Goal: Task Accomplishment & Management: Manage account settings

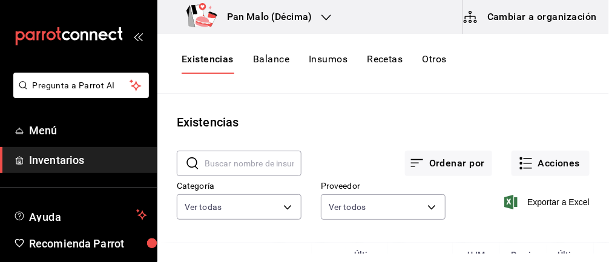
click at [272, 208] on body "Pregunta a Parrot AI Menú Inventarios Ayuda Recomienda Parrot [PERSON_NAME] Sug…" at bounding box center [304, 127] width 609 height 254
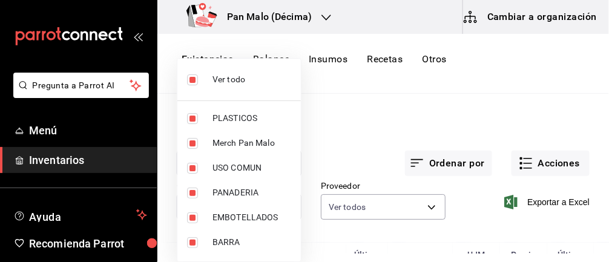
click at [187, 82] on input "checkbox" at bounding box center [192, 79] width 11 height 11
checkbox input "false"
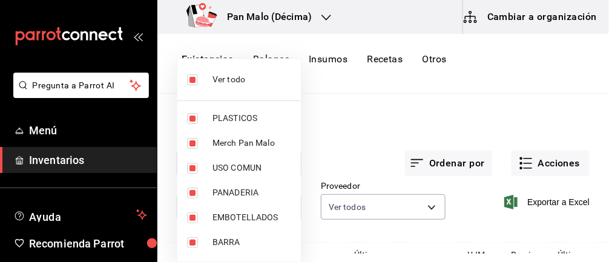
checkbox input "false"
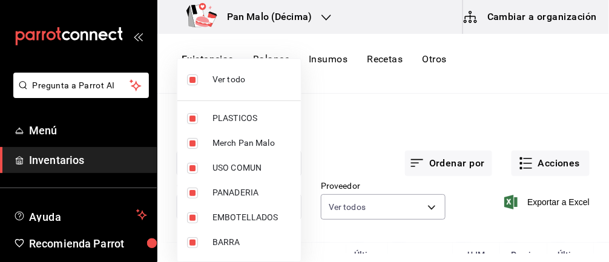
checkbox input "false"
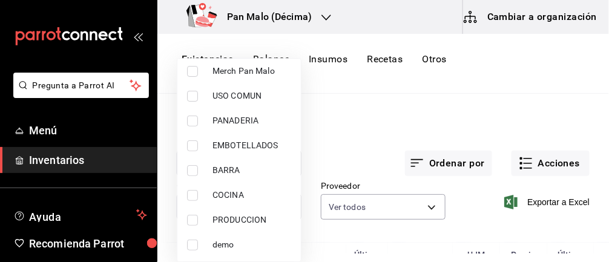
click at [188, 196] on input "checkbox" at bounding box center [192, 195] width 11 height 11
checkbox input "true"
type input "97c4540b-fae9-4f1d-bf52-72ae5b7112b3"
click at [313, 133] on div at bounding box center [304, 131] width 609 height 262
click at [325, 139] on div at bounding box center [304, 131] width 609 height 262
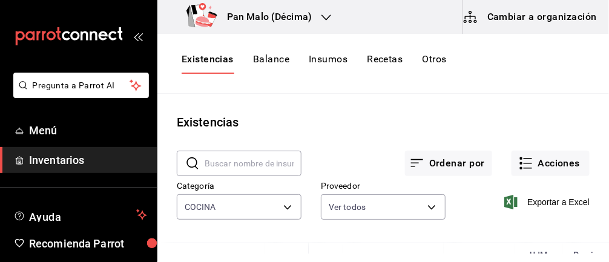
click at [311, 124] on div at bounding box center [304, 131] width 609 height 262
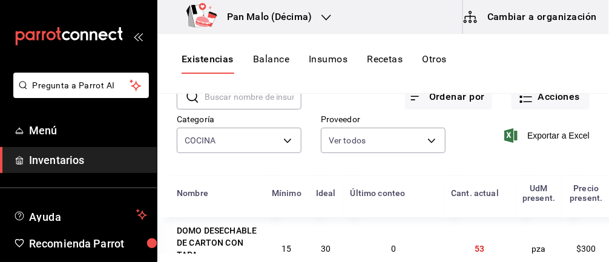
scroll to position [0, 0]
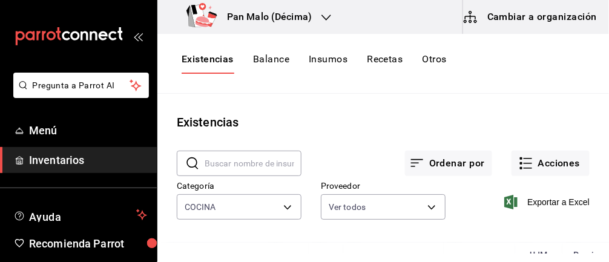
click at [279, 211] on body "Pregunta a Parrot AI Menú Inventarios Ayuda Recomienda Parrot [PERSON_NAME] Sug…" at bounding box center [304, 127] width 609 height 254
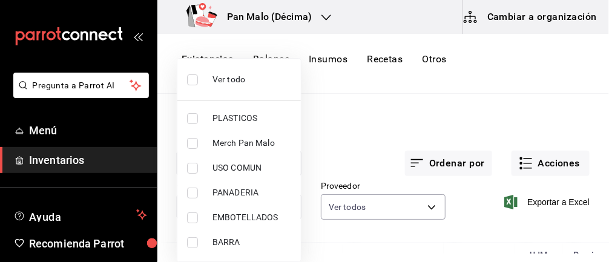
click at [189, 83] on input "checkbox" at bounding box center [192, 79] width 11 height 11
checkbox input "true"
type input "845d24ca-60dd-4e7e-b3c9-ca2702778d83,d258234b-eb86-4f23-b0af-7f39f8376d1d,b487d…"
checkbox input "true"
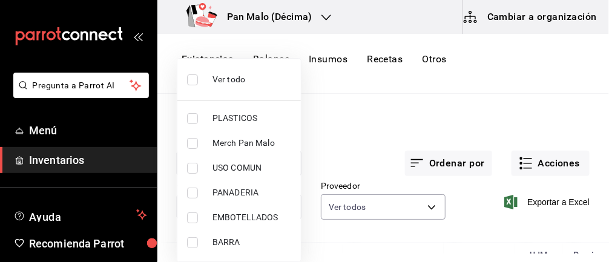
checkbox input "true"
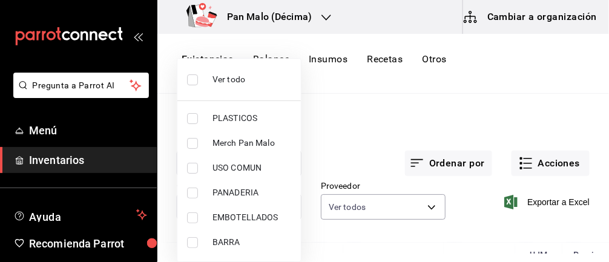
checkbox input "true"
click at [196, 78] on input "checkbox" at bounding box center [192, 79] width 11 height 11
checkbox input "false"
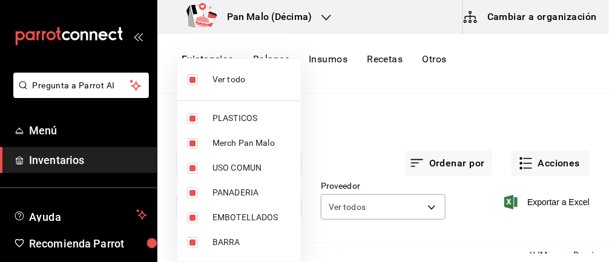
checkbox input "false"
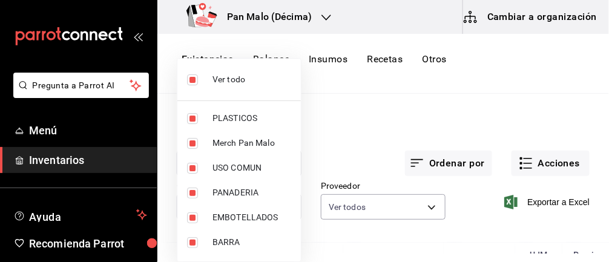
checkbox input "false"
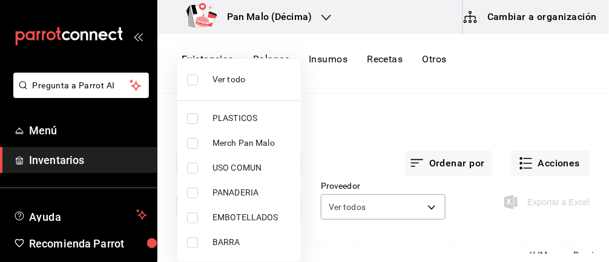
click at [430, 210] on div at bounding box center [304, 131] width 609 height 262
click at [417, 214] on div at bounding box center [304, 131] width 609 height 262
click at [196, 77] on input "checkbox" at bounding box center [192, 79] width 11 height 11
checkbox input "true"
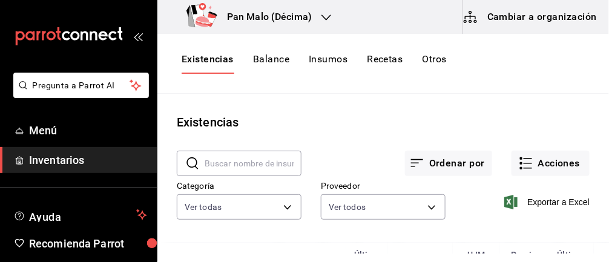
type input "845d24ca-60dd-4e7e-b3c9-ca2702778d83,d258234b-eb86-4f23-b0af-7f39f8376d1d,b487d…"
click at [195, 78] on div at bounding box center [304, 131] width 609 height 262
click at [361, 211] on body "Pregunta a Parrot AI Menú Inventarios Ayuda Recomienda Parrot [PERSON_NAME] Sug…" at bounding box center [304, 127] width 609 height 254
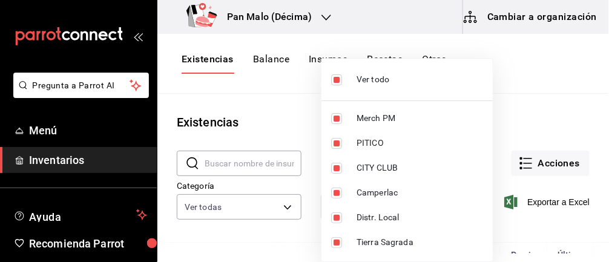
click at [335, 82] on input "checkbox" at bounding box center [336, 79] width 11 height 11
checkbox input "false"
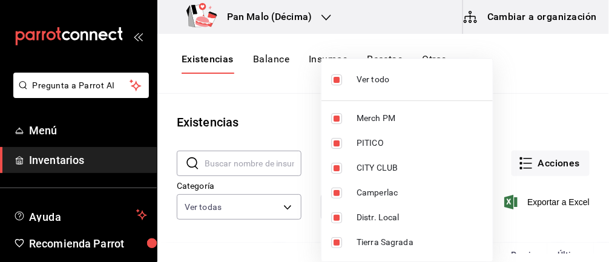
checkbox input "false"
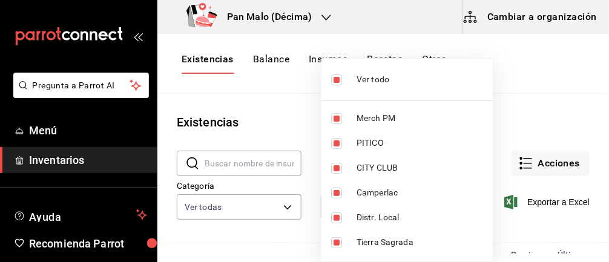
checkbox input "false"
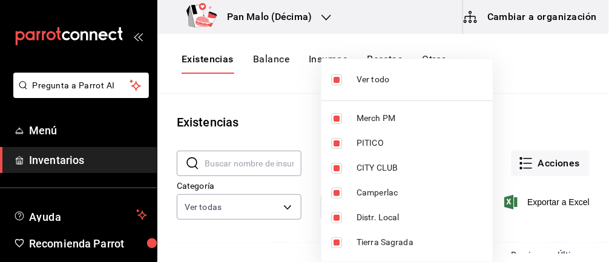
checkbox input "false"
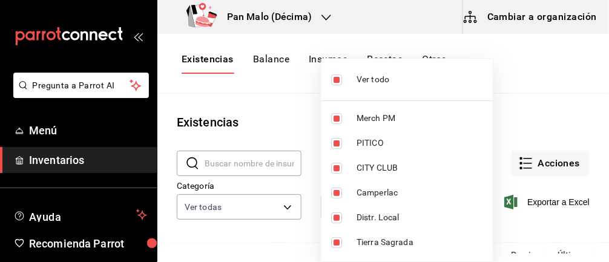
checkbox input "false"
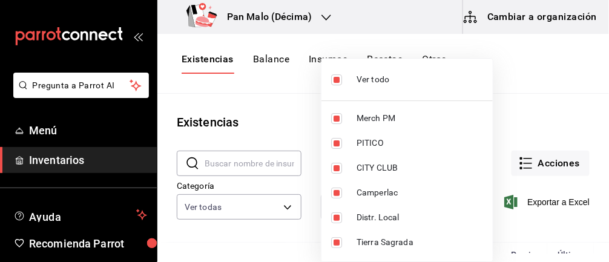
checkbox input "false"
click at [334, 196] on input "checkbox" at bounding box center [336, 193] width 11 height 11
checkbox input "true"
type input "d85ba3cd-9ecd-400e-b61d-50564ee6ee8e"
click at [274, 112] on div at bounding box center [304, 131] width 609 height 262
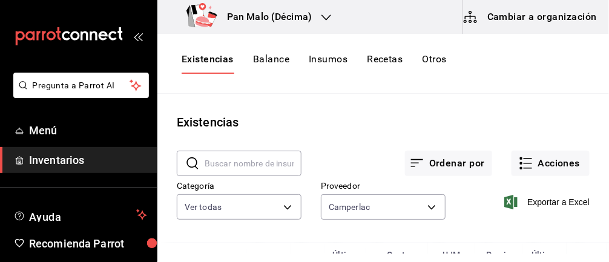
click at [567, 160] on button "Acciones" at bounding box center [551, 163] width 78 height 25
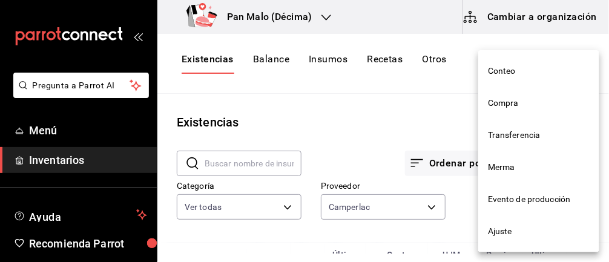
click at [446, 130] on div at bounding box center [304, 131] width 609 height 262
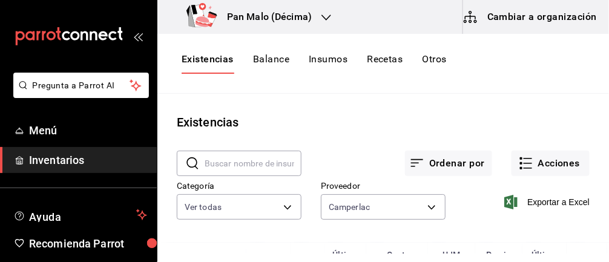
click at [404, 211] on body "Pregunta a Parrot AI Menú Inventarios Ayuda Recomienda Parrot [PERSON_NAME] Sug…" at bounding box center [304, 127] width 609 height 254
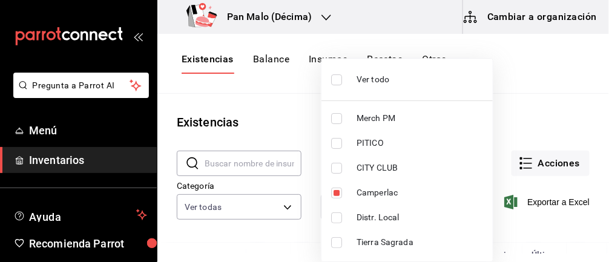
click at [472, 78] on div at bounding box center [304, 131] width 609 height 262
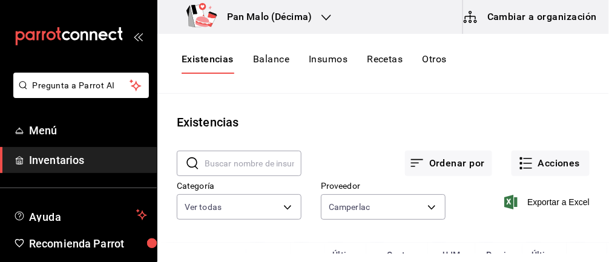
click at [379, 199] on body "Pregunta a Parrot AI Menú Inventarios Ayuda Recomienda Parrot [PERSON_NAME] Sug…" at bounding box center [304, 127] width 609 height 254
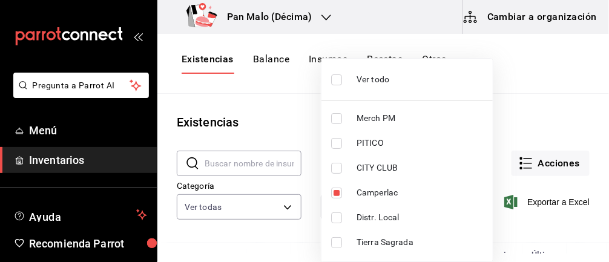
click at [334, 82] on input "checkbox" at bounding box center [336, 79] width 11 height 11
checkbox input "true"
type input "62d2566f-a3bd-4000-8dc1-406bdbf1afd5,40f0ed46-a491-4019-b2ad-94e6773055b1,82ef6…"
checkbox input "true"
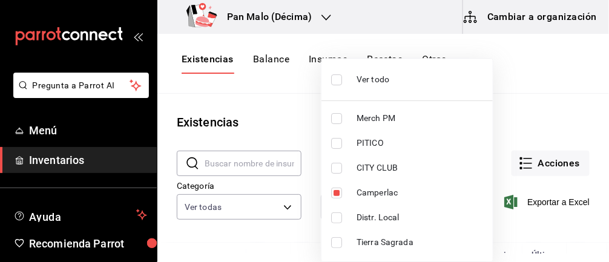
checkbox input "true"
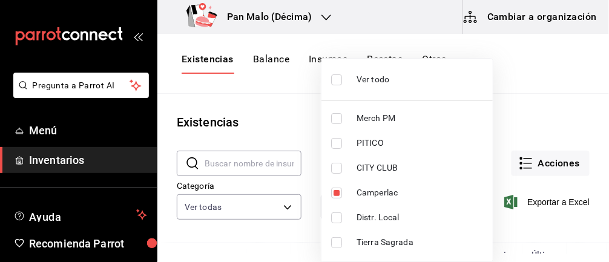
checkbox input "true"
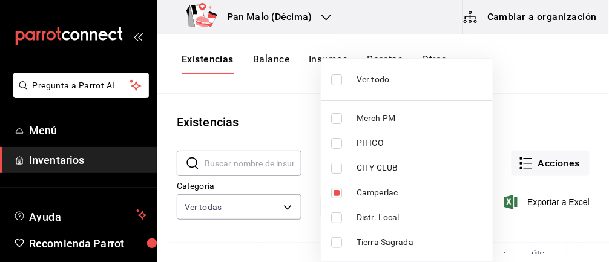
checkbox input "true"
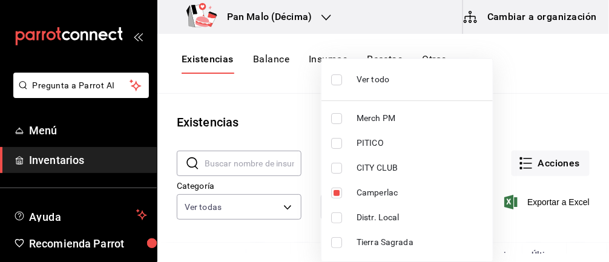
checkbox input "true"
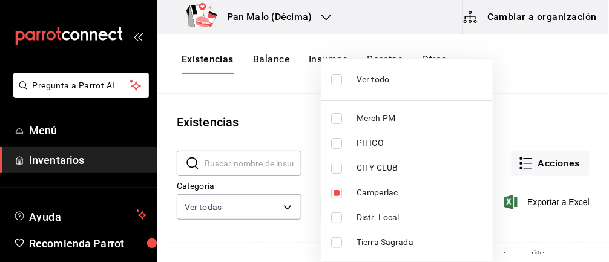
checkbox input "true"
click at [289, 205] on div at bounding box center [304, 131] width 609 height 262
click at [283, 208] on div at bounding box center [304, 131] width 609 height 262
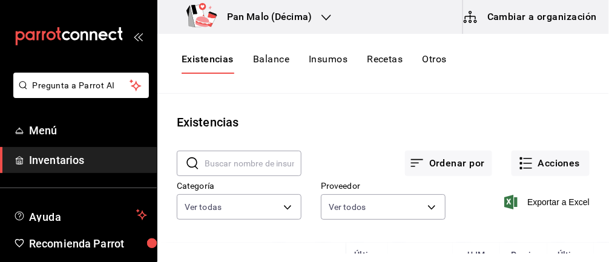
click at [283, 216] on div at bounding box center [304, 131] width 609 height 262
click at [475, 123] on div at bounding box center [304, 131] width 609 height 262
click at [276, 217] on body "Pregunta a Parrot AI Menú Inventarios Ayuda Recomienda Parrot [PERSON_NAME] Sug…" at bounding box center [304, 127] width 609 height 254
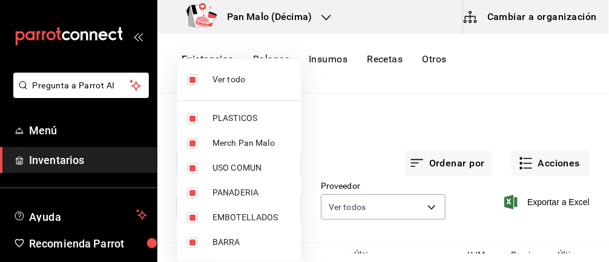
click at [182, 74] on li "Ver todo" at bounding box center [239, 80] width 124 height 32
checkbox input "false"
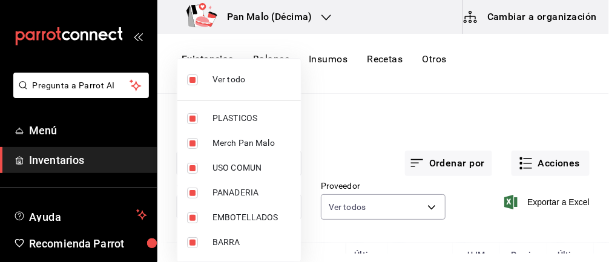
checkbox input "false"
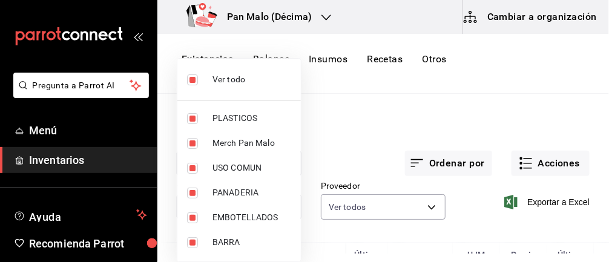
checkbox input "false"
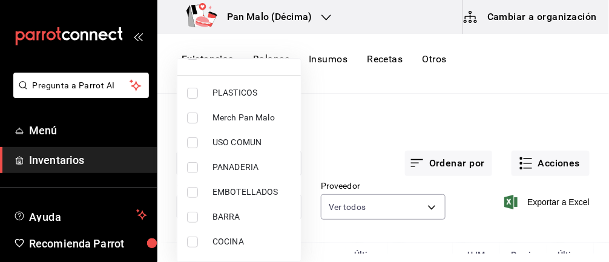
scroll to position [72, 0]
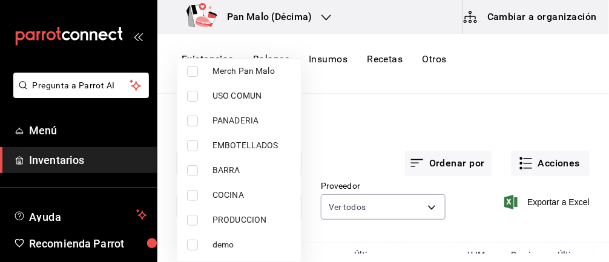
click at [194, 197] on input "checkbox" at bounding box center [192, 195] width 11 height 11
checkbox input "true"
type input "97c4540b-fae9-4f1d-bf52-72ae5b7112b3"
click at [371, 139] on div at bounding box center [304, 131] width 609 height 262
click at [360, 137] on div at bounding box center [304, 131] width 609 height 262
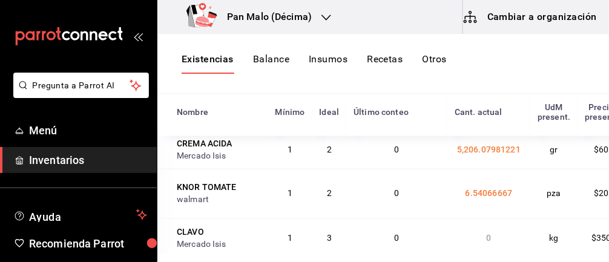
scroll to position [4701, 0]
click at [242, 206] on div "walmart" at bounding box center [219, 200] width 84 height 12
click at [220, 206] on div "walmart" at bounding box center [219, 200] width 84 height 12
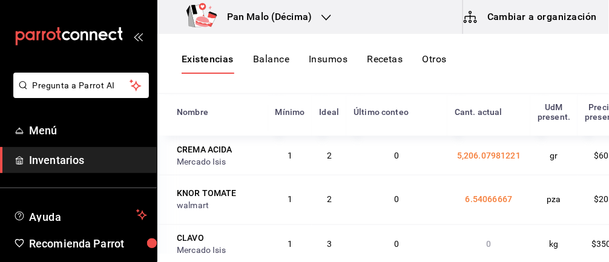
scroll to position [4694, 0]
click at [233, 200] on div "KNOR TOMATE" at bounding box center [207, 194] width 60 height 12
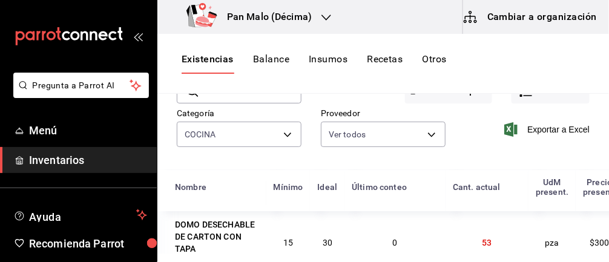
scroll to position [0, 0]
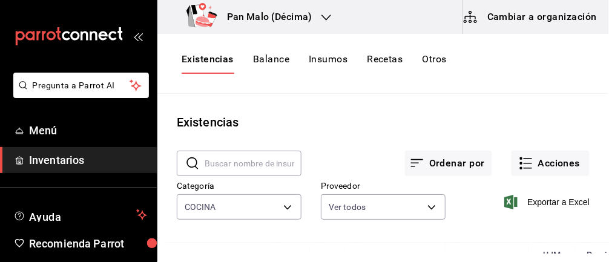
click at [398, 200] on body "Pregunta a Parrot AI Menú Inventarios Ayuda Recomienda Parrot [PERSON_NAME] Sug…" at bounding box center [304, 127] width 609 height 254
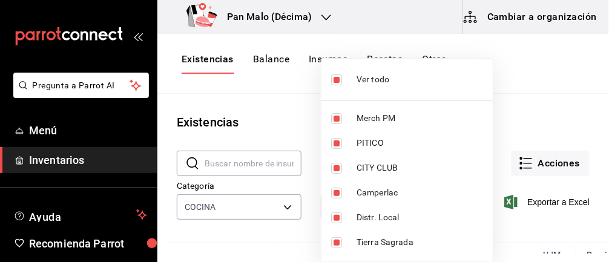
click at [340, 83] on input "checkbox" at bounding box center [336, 79] width 11 height 11
checkbox input "false"
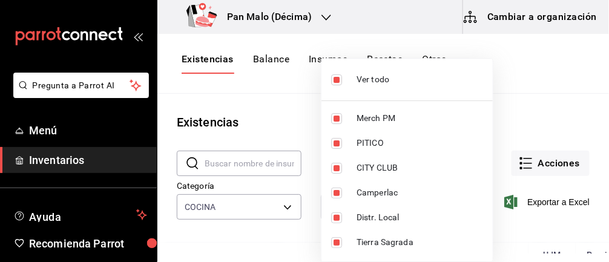
checkbox input "false"
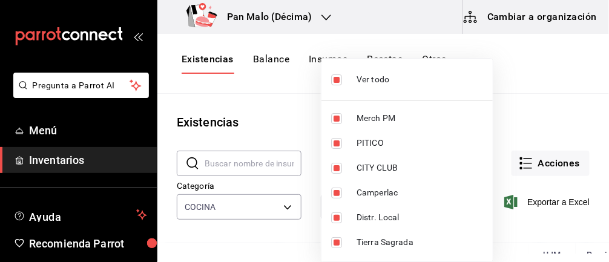
checkbox input "false"
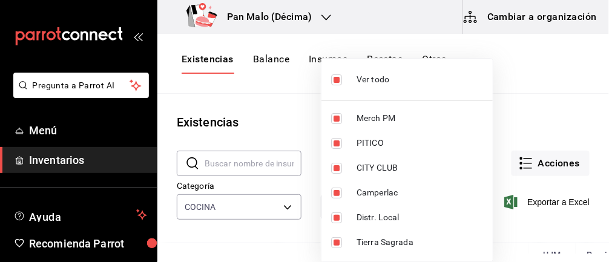
checkbox input "false"
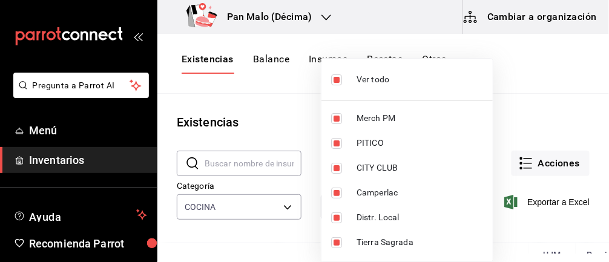
checkbox input "false"
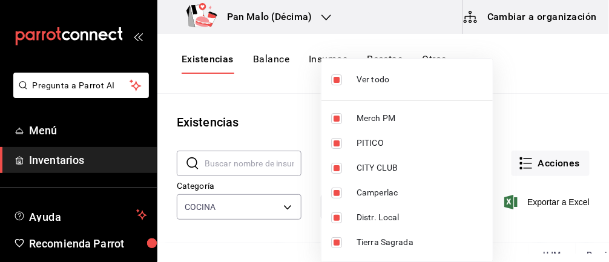
checkbox input "false"
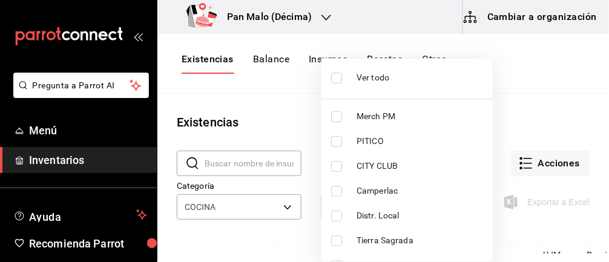
click at [338, 186] on input "checkbox" at bounding box center [336, 191] width 11 height 11
checkbox input "true"
type input "d85ba3cd-9ecd-400e-b61d-50564ee6ee8e"
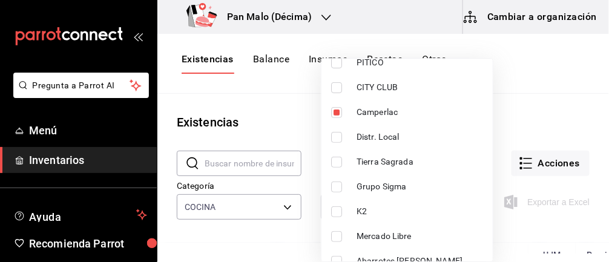
click at [487, 102] on div at bounding box center [304, 131] width 609 height 262
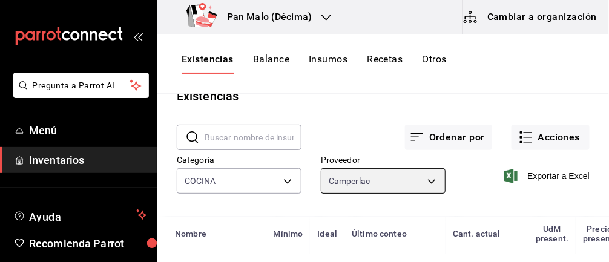
scroll to position [0, 0]
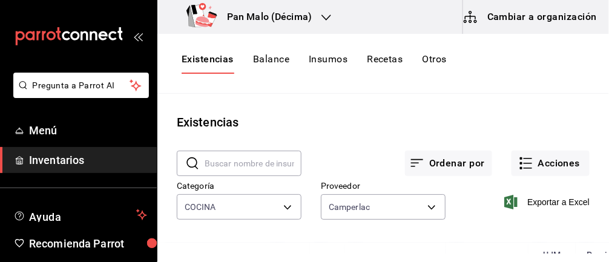
click at [422, 213] on body "Pregunta a Parrot AI Menú Inventarios Ayuda Recomienda Parrot [PERSON_NAME] Sug…" at bounding box center [304, 127] width 609 height 254
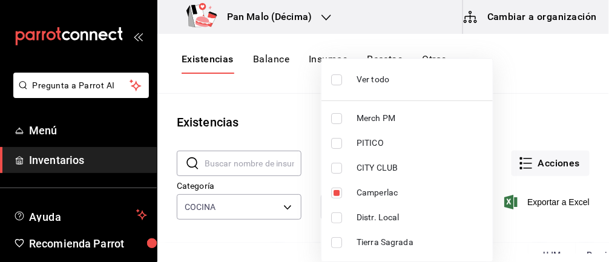
click at [332, 79] on input "checkbox" at bounding box center [336, 79] width 11 height 11
checkbox input "true"
type input "62d2566f-a3bd-4000-8dc1-406bdbf1afd5,40f0ed46-a491-4019-b2ad-94e6773055b1,82ef6…"
checkbox input "true"
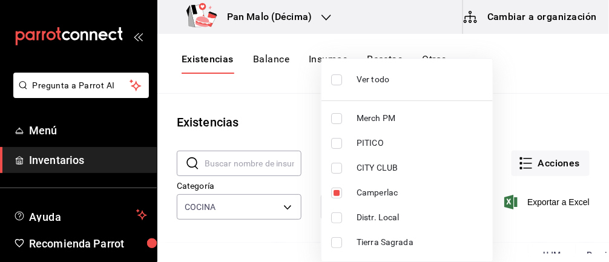
checkbox input "true"
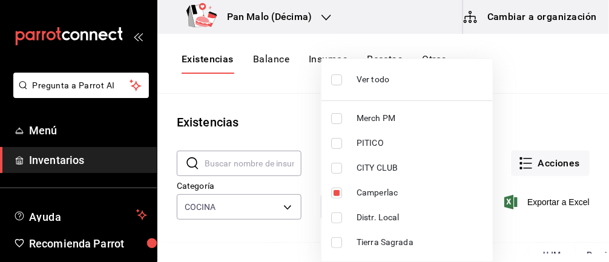
checkbox input "true"
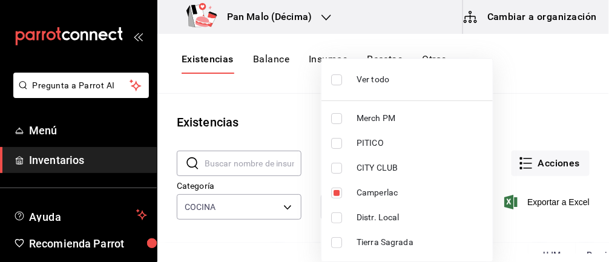
checkbox input "true"
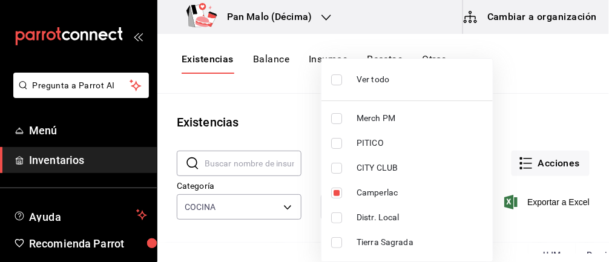
checkbox input "true"
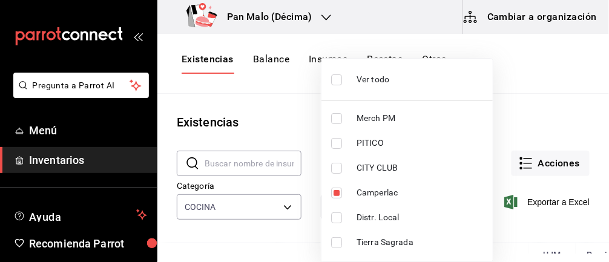
checkbox input "true"
click at [338, 76] on input "checkbox" at bounding box center [336, 79] width 11 height 11
checkbox input "false"
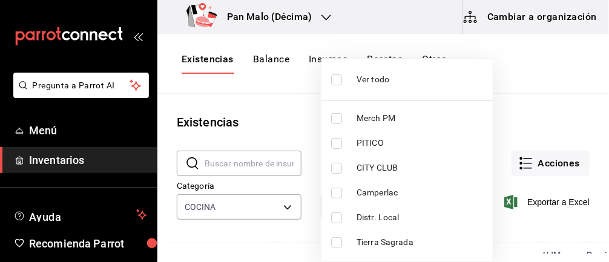
checkbox input "false"
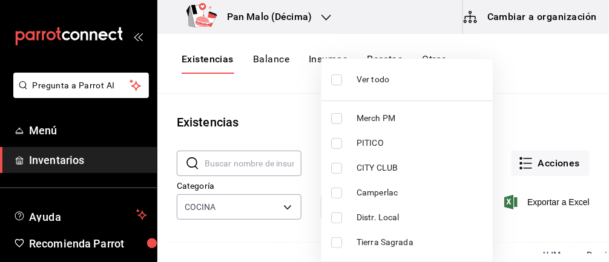
checkbox input "false"
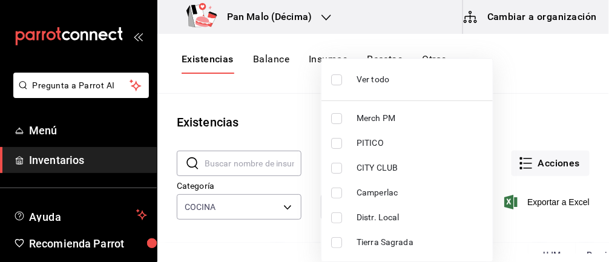
checkbox input "false"
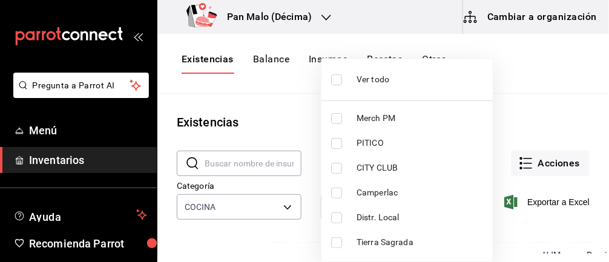
checkbox input "false"
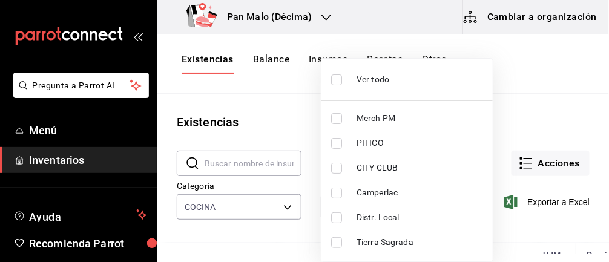
checkbox input "false"
click at [331, 84] on input "checkbox" at bounding box center [336, 79] width 11 height 11
checkbox input "true"
type input "62d2566f-a3bd-4000-8dc1-406bdbf1afd5,40f0ed46-a491-4019-b2ad-94e6773055b1,82ef6…"
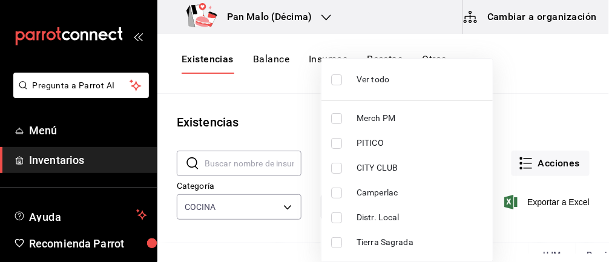
checkbox input "true"
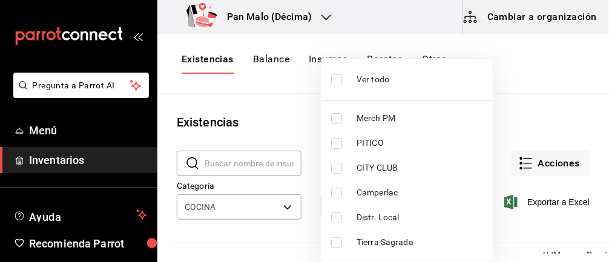
checkbox input "true"
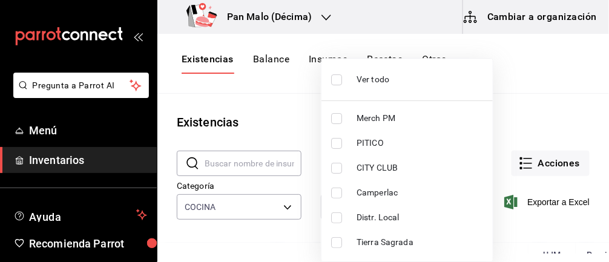
checkbox input "true"
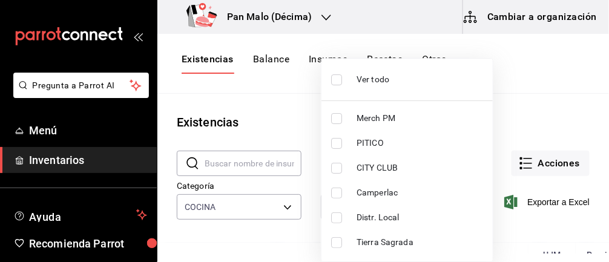
checkbox input "true"
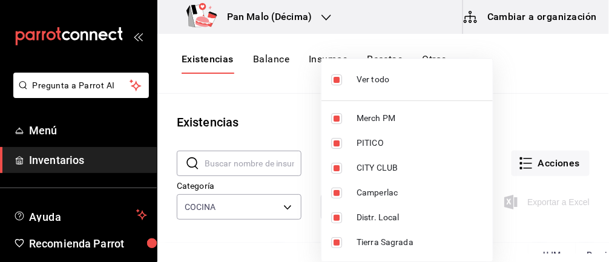
click at [341, 81] on input "checkbox" at bounding box center [336, 79] width 11 height 11
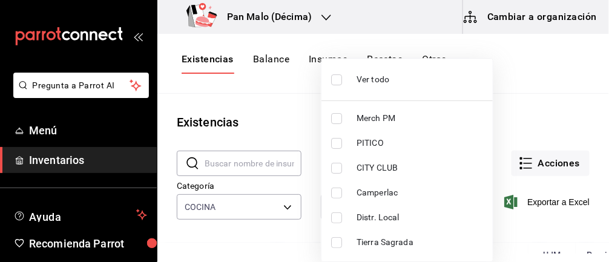
click at [334, 195] on input "checkbox" at bounding box center [336, 193] width 11 height 11
click at [500, 116] on div at bounding box center [304, 131] width 609 height 262
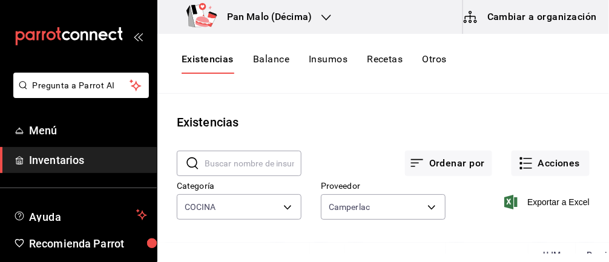
click at [492, 113] on div at bounding box center [304, 131] width 609 height 262
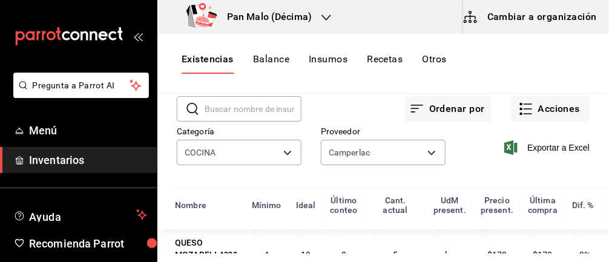
scroll to position [47, 0]
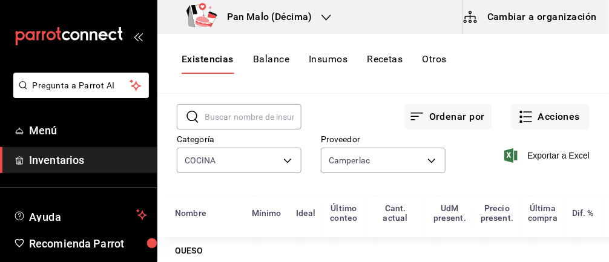
click at [286, 158] on body "Pregunta a Parrot AI Menú Inventarios Ayuda Recomienda Parrot [PERSON_NAME] Sug…" at bounding box center [304, 127] width 609 height 254
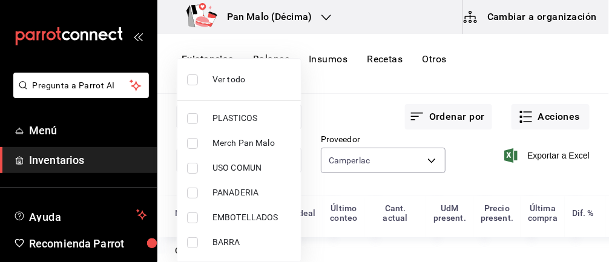
click at [418, 162] on div at bounding box center [304, 131] width 609 height 262
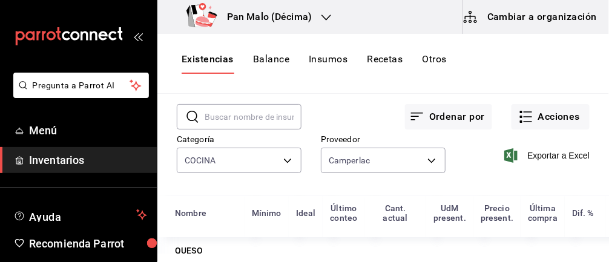
click at [415, 170] on div "Ver todo PLASTICOS Merch Pan Malo USO COMUN PANADERIA EMBOTELLADOS BARRA COCINA…" at bounding box center [304, 131] width 609 height 262
click at [417, 160] on body "Pregunta a Parrot AI Menú Inventarios Ayuda Recomienda Parrot [PERSON_NAME] Sug…" at bounding box center [304, 127] width 609 height 254
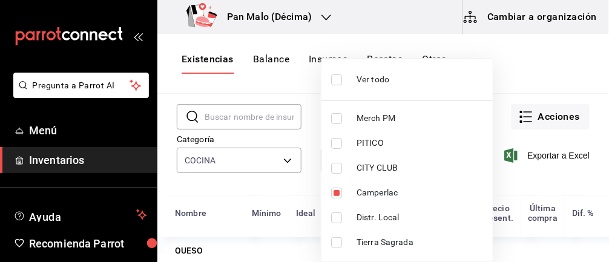
click at [340, 79] on input "checkbox" at bounding box center [336, 79] width 11 height 11
click at [464, 85] on div at bounding box center [304, 131] width 609 height 262
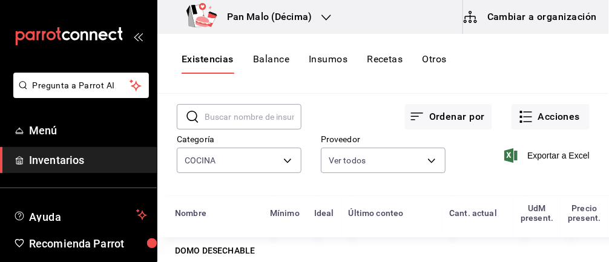
click at [280, 151] on div at bounding box center [304, 131] width 609 height 262
click at [293, 157] on div at bounding box center [304, 131] width 609 height 262
click at [285, 162] on body "Pregunta a Parrot AI Menú Inventarios Ayuda Recomienda Parrot [PERSON_NAME] Sug…" at bounding box center [304, 127] width 609 height 254
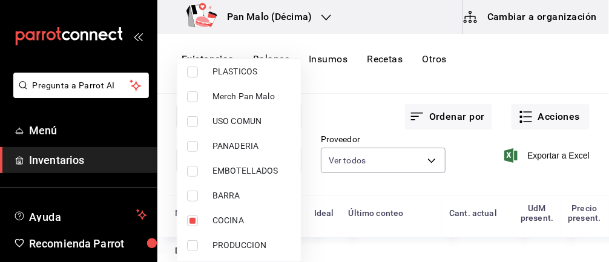
click at [189, 223] on input "checkbox" at bounding box center [192, 221] width 11 height 11
click at [194, 199] on input "checkbox" at bounding box center [192, 196] width 11 height 11
click at [190, 174] on input "checkbox" at bounding box center [192, 171] width 11 height 11
click at [335, 110] on div at bounding box center [304, 131] width 609 height 262
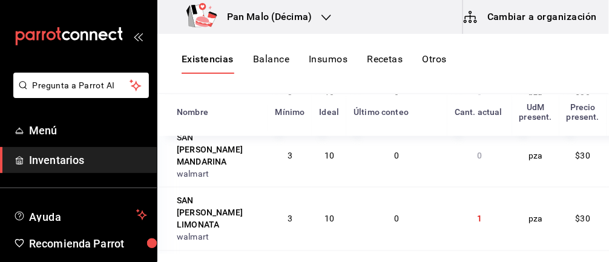
scroll to position [1506, 0]
